Goal: Information Seeking & Learning: Learn about a topic

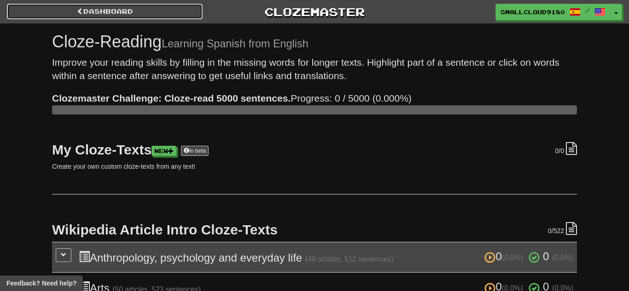
click at [113, 10] on link "Dashboard" at bounding box center [105, 12] width 196 height 16
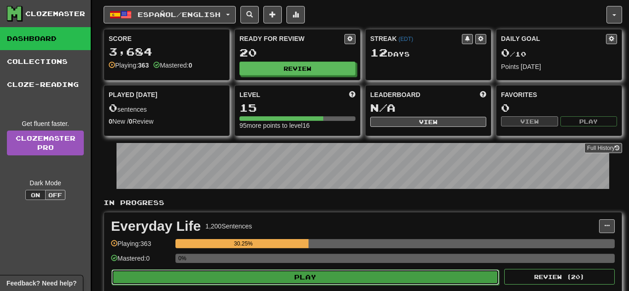
click at [298, 278] on button "Play" at bounding box center [305, 278] width 388 height 16
select select "**"
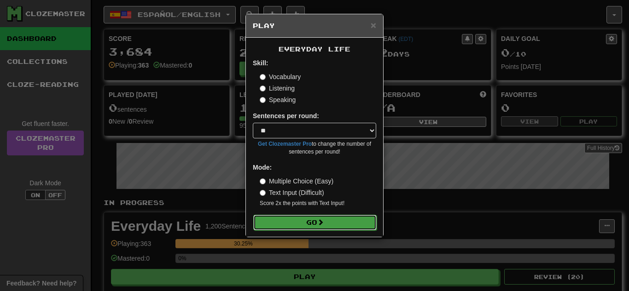
click at [348, 215] on button "Go" at bounding box center [314, 223] width 123 height 16
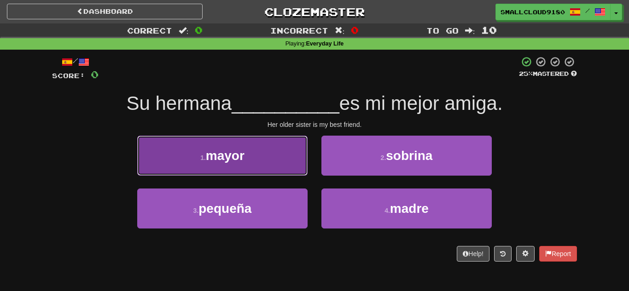
click at [279, 155] on button "1 . mayor" at bounding box center [222, 156] width 170 height 40
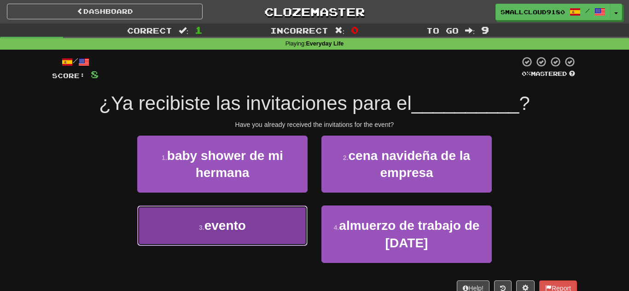
click at [274, 217] on button "3 . evento" at bounding box center [222, 226] width 170 height 40
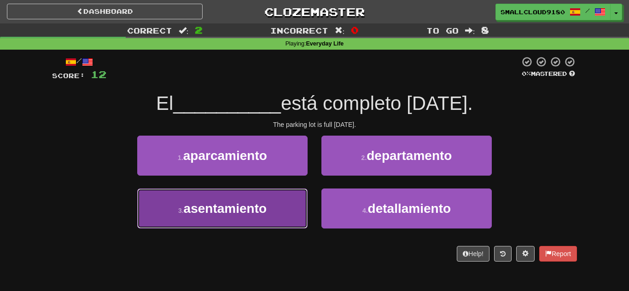
click at [272, 209] on button "3 . asentamiento" at bounding box center [222, 209] width 170 height 40
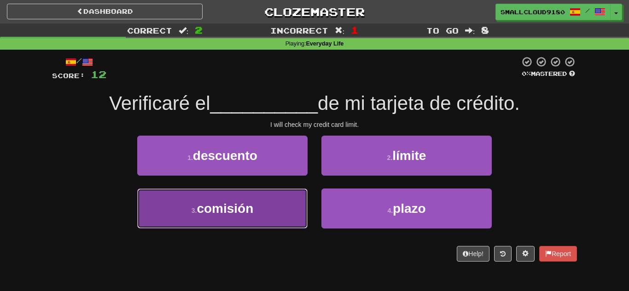
click at [246, 206] on span "comisión" at bounding box center [225, 209] width 57 height 14
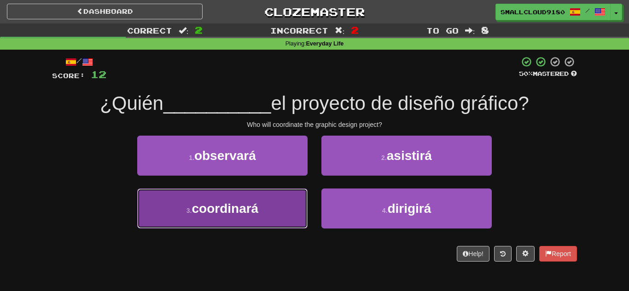
click at [234, 220] on button "3 . coordinará" at bounding box center [222, 209] width 170 height 40
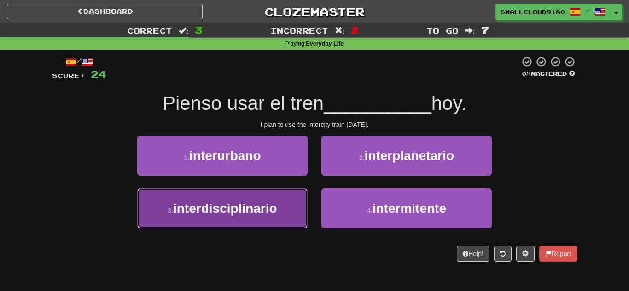
click at [233, 202] on span "interdisciplinario" at bounding box center [225, 209] width 104 height 14
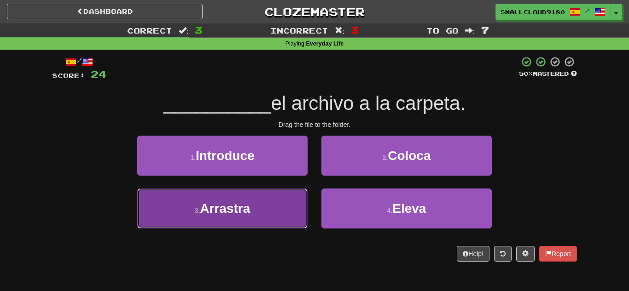
click at [235, 212] on span "Arrastra" at bounding box center [225, 209] width 50 height 14
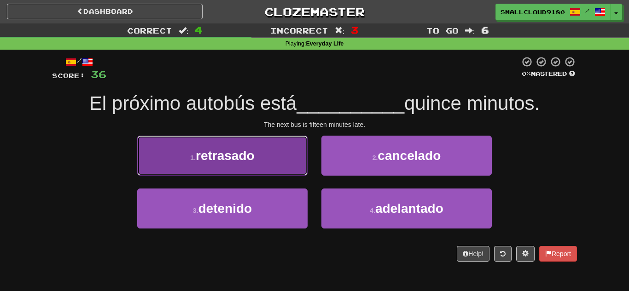
click at [274, 175] on button "1 . retrasado" at bounding box center [222, 156] width 170 height 40
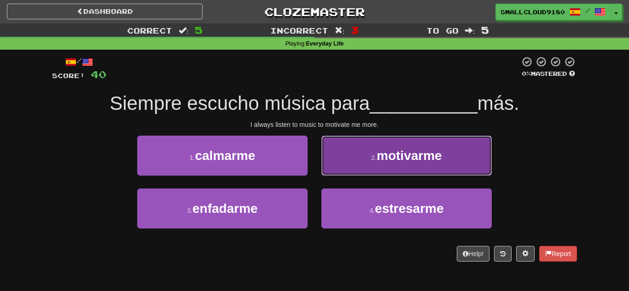
click at [356, 151] on button "2 . motivarme" at bounding box center [406, 156] width 170 height 40
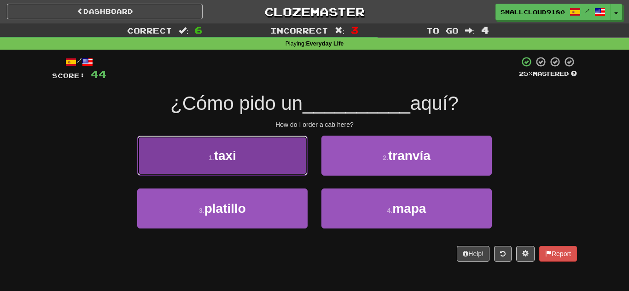
click at [214, 161] on span "taxi" at bounding box center [225, 156] width 22 height 14
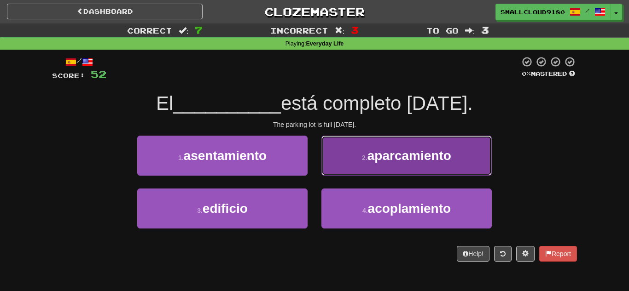
click at [336, 169] on button "2 . aparcamiento" at bounding box center [406, 156] width 170 height 40
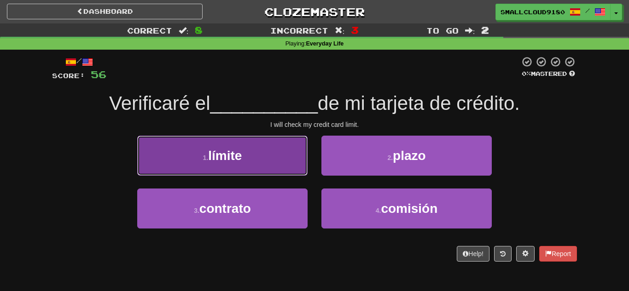
click at [241, 160] on span "límite" at bounding box center [225, 156] width 34 height 14
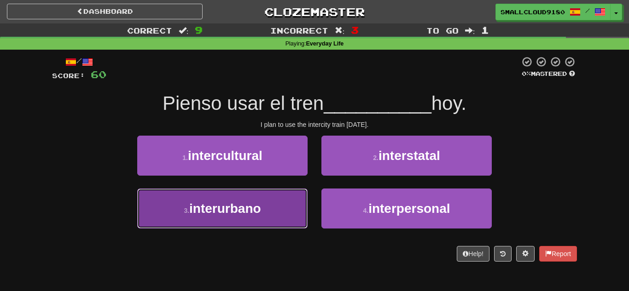
click at [242, 221] on button "3 . interurbano" at bounding box center [222, 209] width 170 height 40
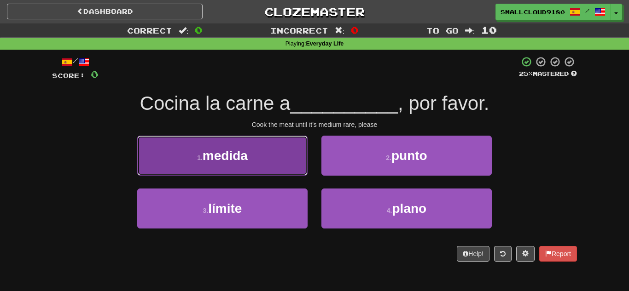
click at [238, 155] on span "medida" at bounding box center [225, 156] width 45 height 14
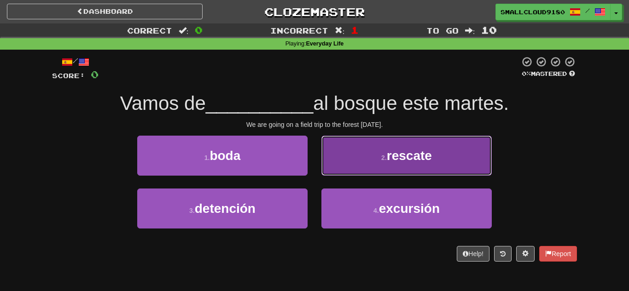
click at [360, 151] on button "2 . rescate" at bounding box center [406, 156] width 170 height 40
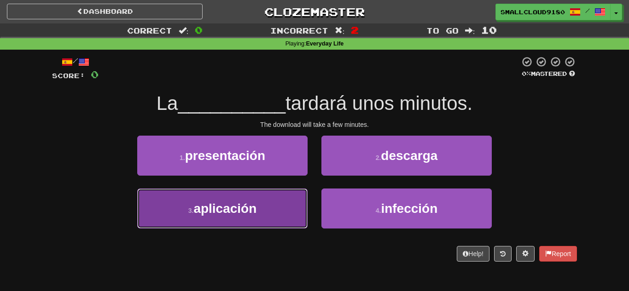
click at [262, 218] on button "3 . aplicación" at bounding box center [222, 209] width 170 height 40
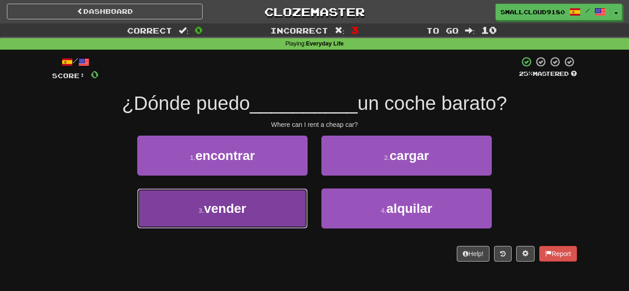
click at [261, 216] on button "3 . vender" at bounding box center [222, 209] width 170 height 40
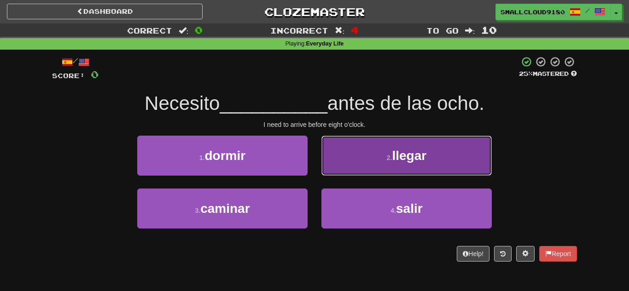
click at [346, 161] on button "2 . llegar" at bounding box center [406, 156] width 170 height 40
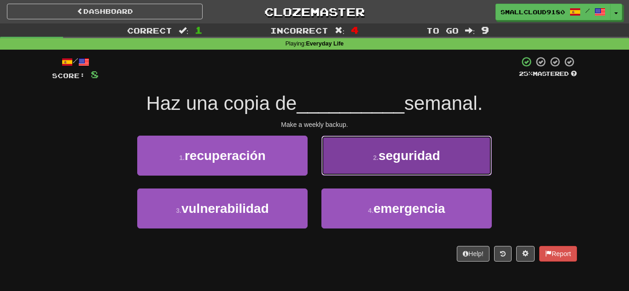
click at [360, 157] on button "2 . seguridad" at bounding box center [406, 156] width 170 height 40
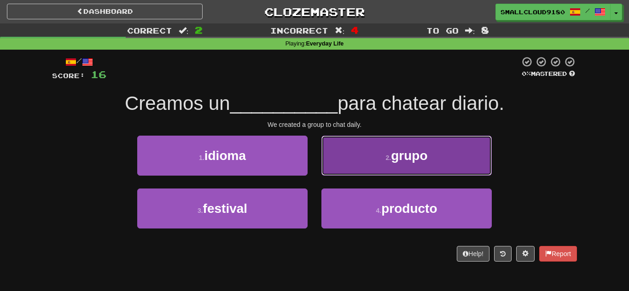
click at [370, 157] on button "2 . grupo" at bounding box center [406, 156] width 170 height 40
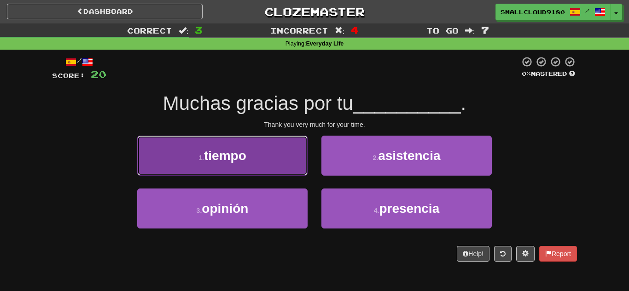
click at [283, 160] on button "1 . tiempo" at bounding box center [222, 156] width 170 height 40
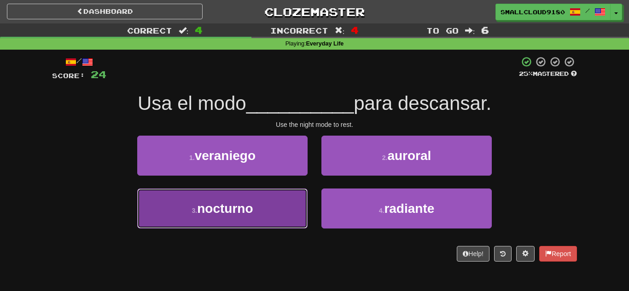
click at [228, 199] on button "3 . nocturno" at bounding box center [222, 209] width 170 height 40
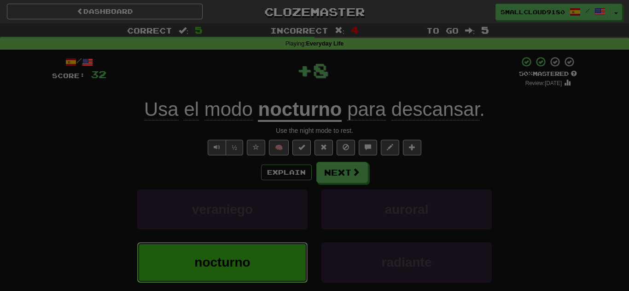
click button "nocturno" at bounding box center [222, 263] width 170 height 40
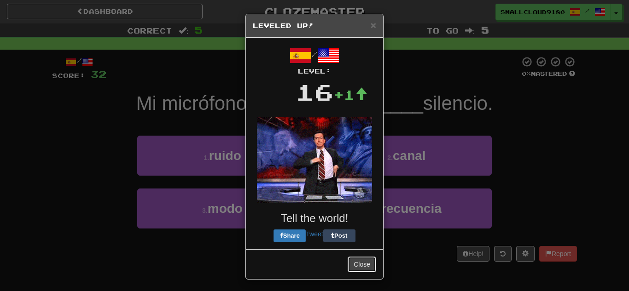
click at [359, 263] on button "Close" at bounding box center [362, 265] width 29 height 16
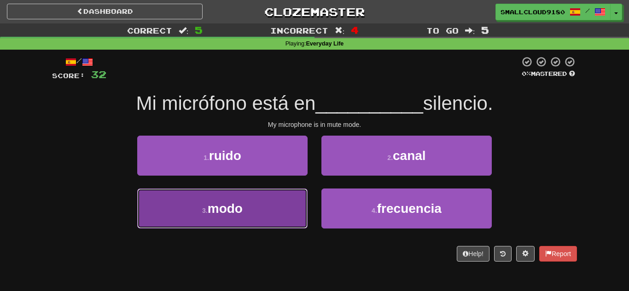
click at [238, 216] on span "modo" at bounding box center [225, 209] width 35 height 14
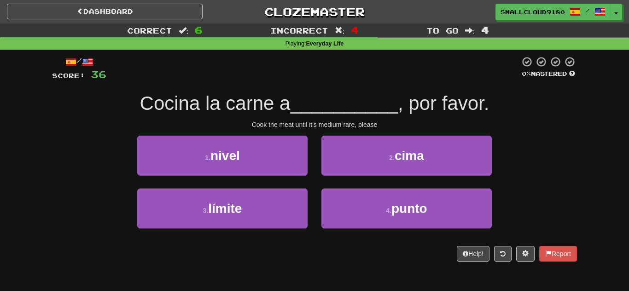
click at [380, 230] on div "4 . punto" at bounding box center [406, 215] width 184 height 53
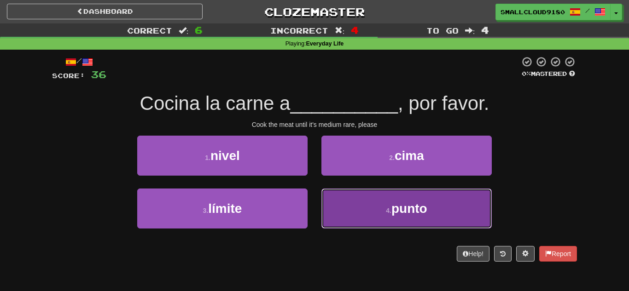
click at [378, 220] on button "4 . punto" at bounding box center [406, 209] width 170 height 40
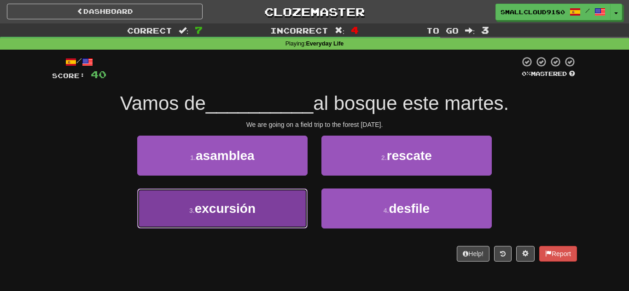
click at [259, 204] on button "3 . excursión" at bounding box center [222, 209] width 170 height 40
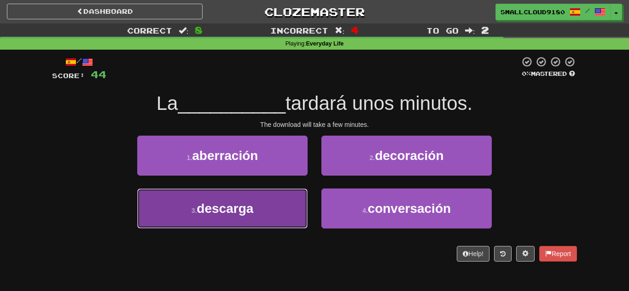
click at [268, 202] on button "3 . descarga" at bounding box center [222, 209] width 170 height 40
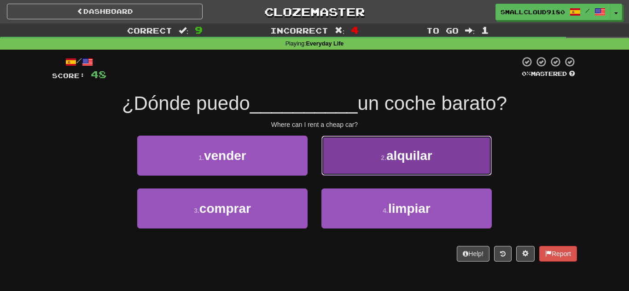
click at [402, 172] on button "2 . alquilar" at bounding box center [406, 156] width 170 height 40
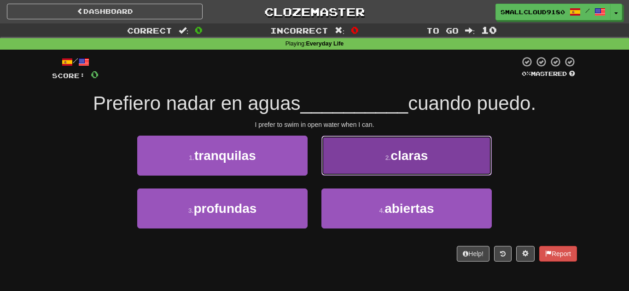
click at [377, 168] on button "2 . claras" at bounding box center [406, 156] width 170 height 40
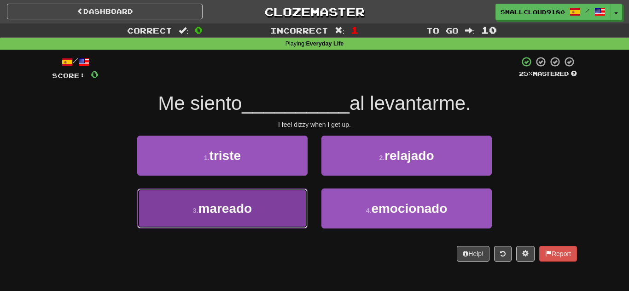
click at [257, 193] on button "3 . mareado" at bounding box center [222, 209] width 170 height 40
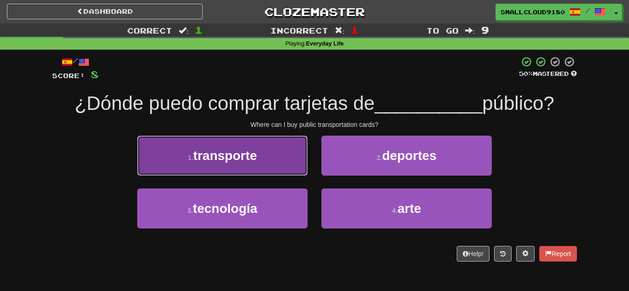
click at [222, 158] on span "transporte" at bounding box center [225, 156] width 64 height 14
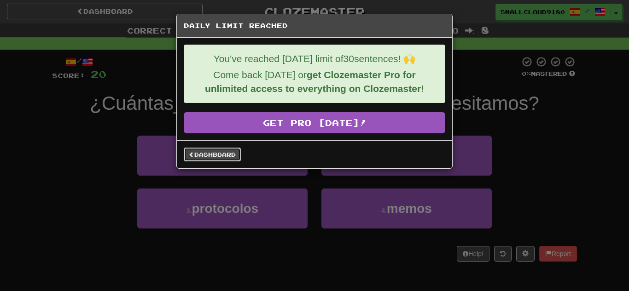
click at [197, 156] on link "Dashboard" at bounding box center [212, 155] width 57 height 14
